Goal: Task Accomplishment & Management: Use online tool/utility

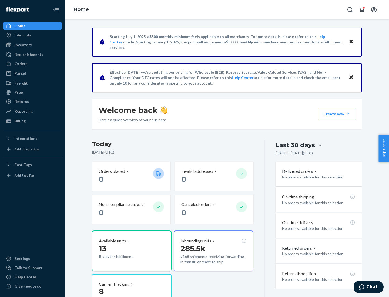
click at [348, 114] on button "Create new Create new inbound Create new order Create new product" at bounding box center [337, 114] width 37 height 11
click at [18, 92] on div "Prep" at bounding box center [19, 92] width 8 height 5
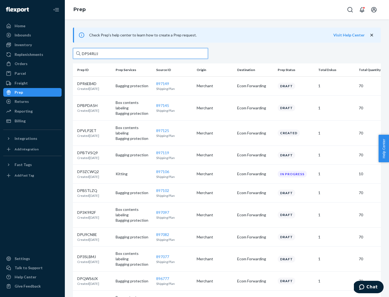
type input "DP54RUJL"
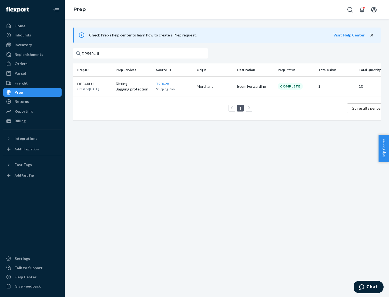
click at [94, 84] on p "DP54RUJL" at bounding box center [88, 83] width 22 height 5
